Goal: Check status

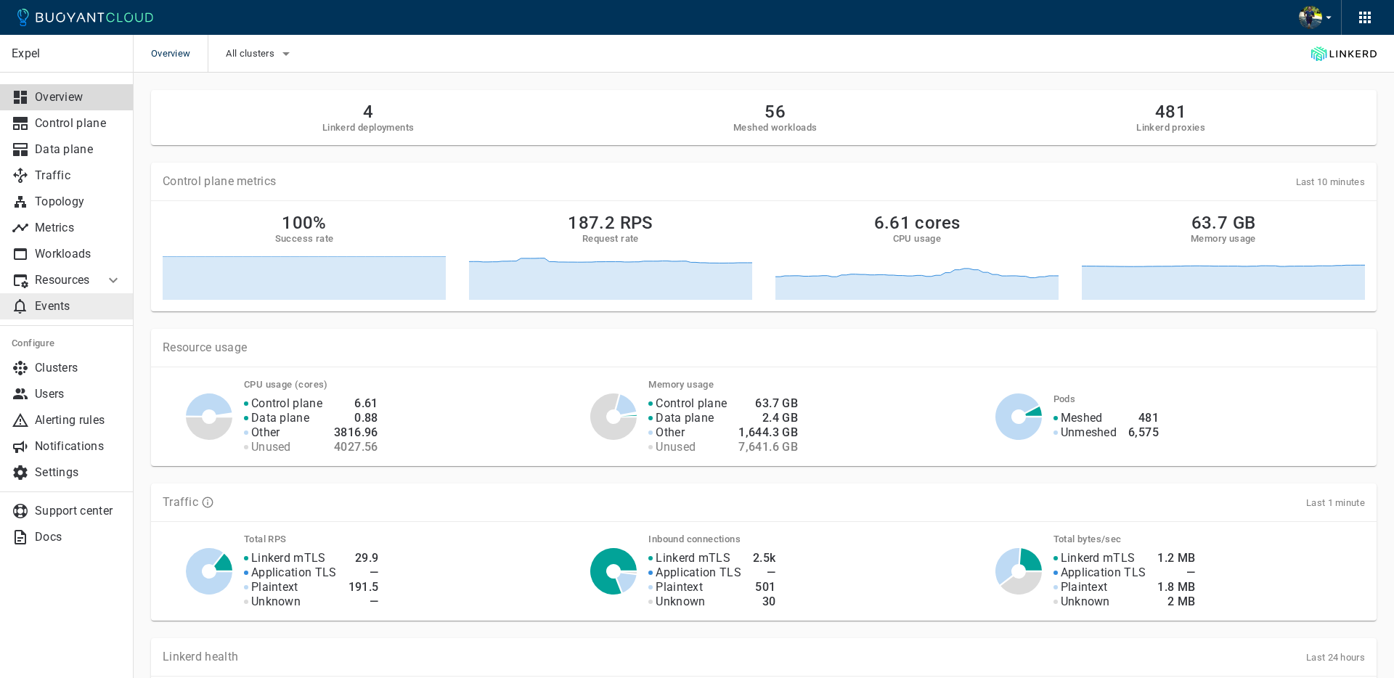
click at [45, 306] on p "Events" at bounding box center [78, 306] width 87 height 15
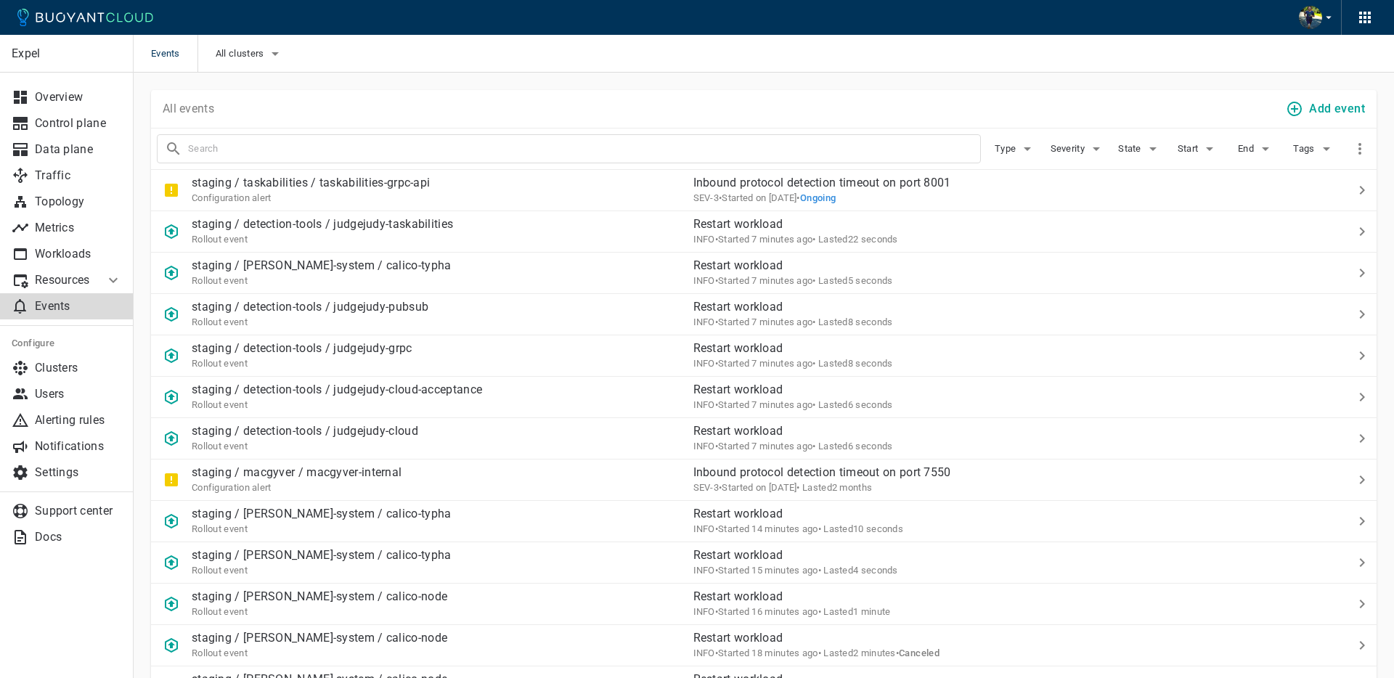
click at [772, 151] on input "text" at bounding box center [584, 149] width 792 height 20
type input "O"
type input "Memory"
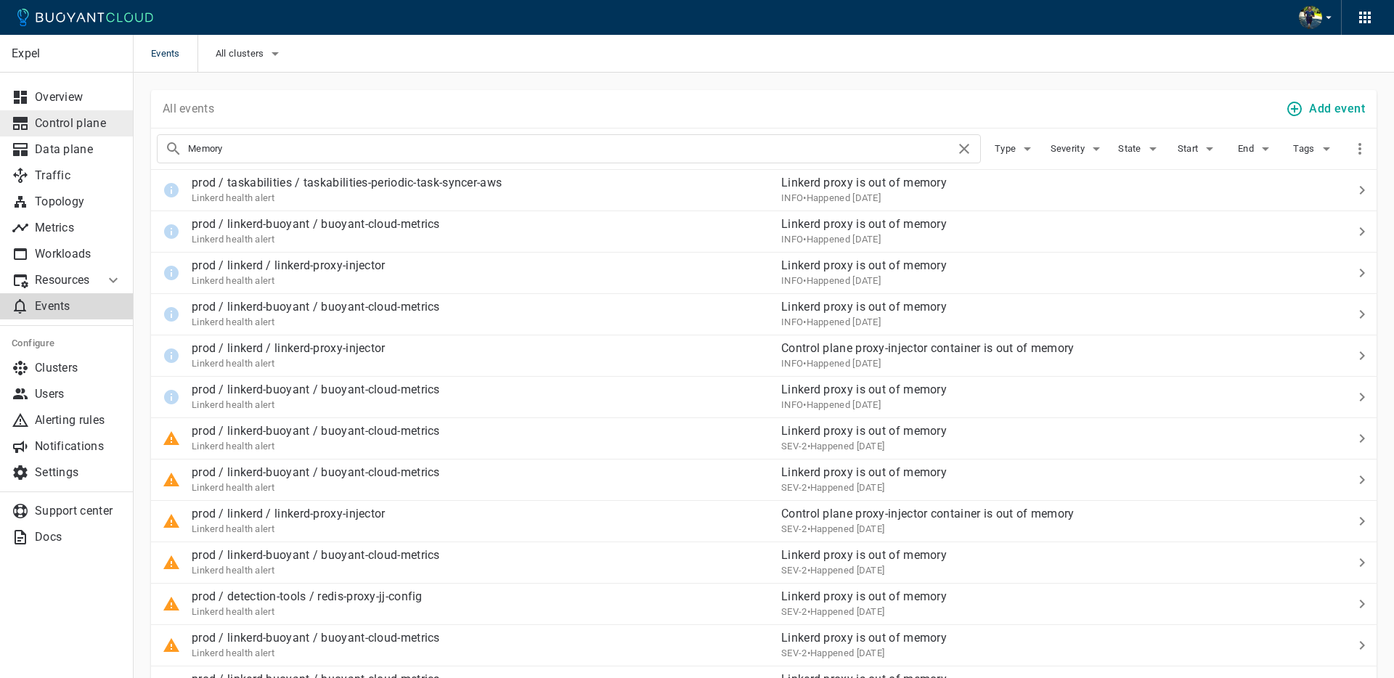
click at [81, 113] on link "Control plane" at bounding box center [67, 123] width 134 height 26
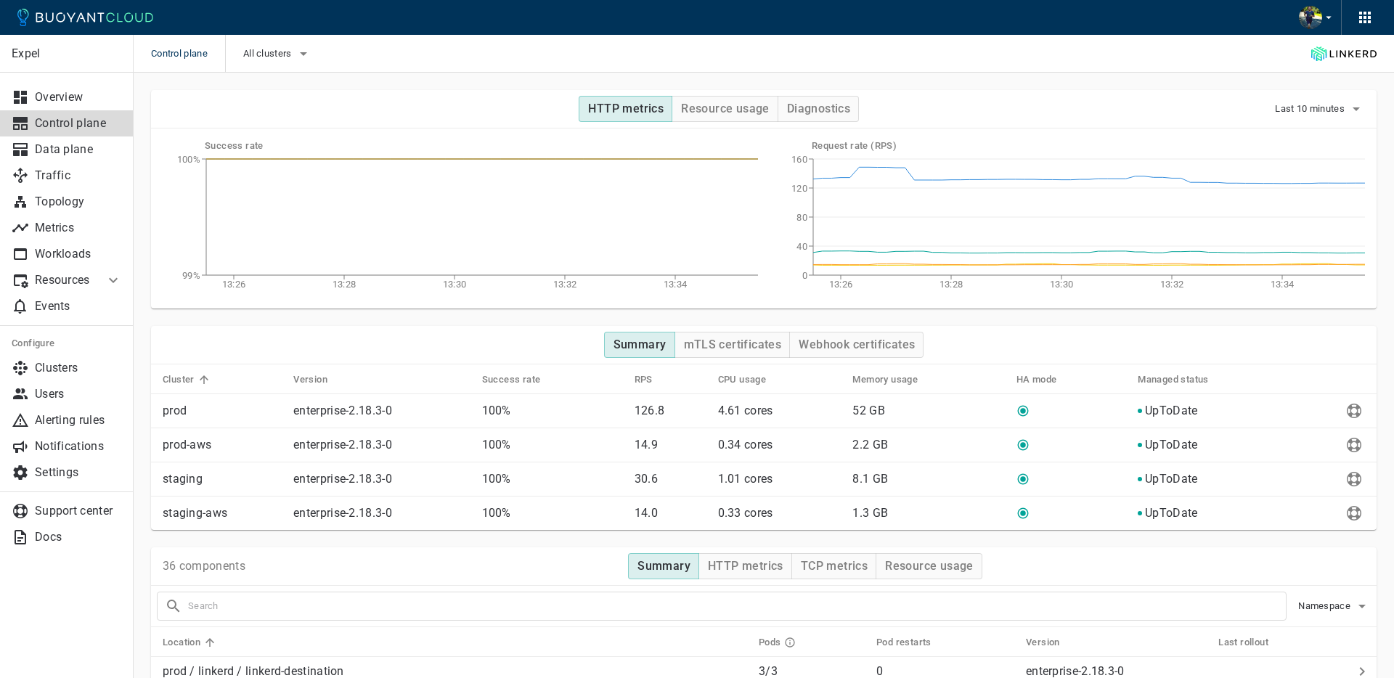
click at [1313, 123] on div "HTTP metrics Resource usage Diagnostics Last 10 minutes" at bounding box center [764, 109] width 1226 height 38
click at [1317, 113] on span "Last 10 minutes" at bounding box center [1311, 109] width 73 height 12
click at [1321, 243] on li "Last 7 days" at bounding box center [1328, 243] width 110 height 26
